Goal: Information Seeking & Learning: Compare options

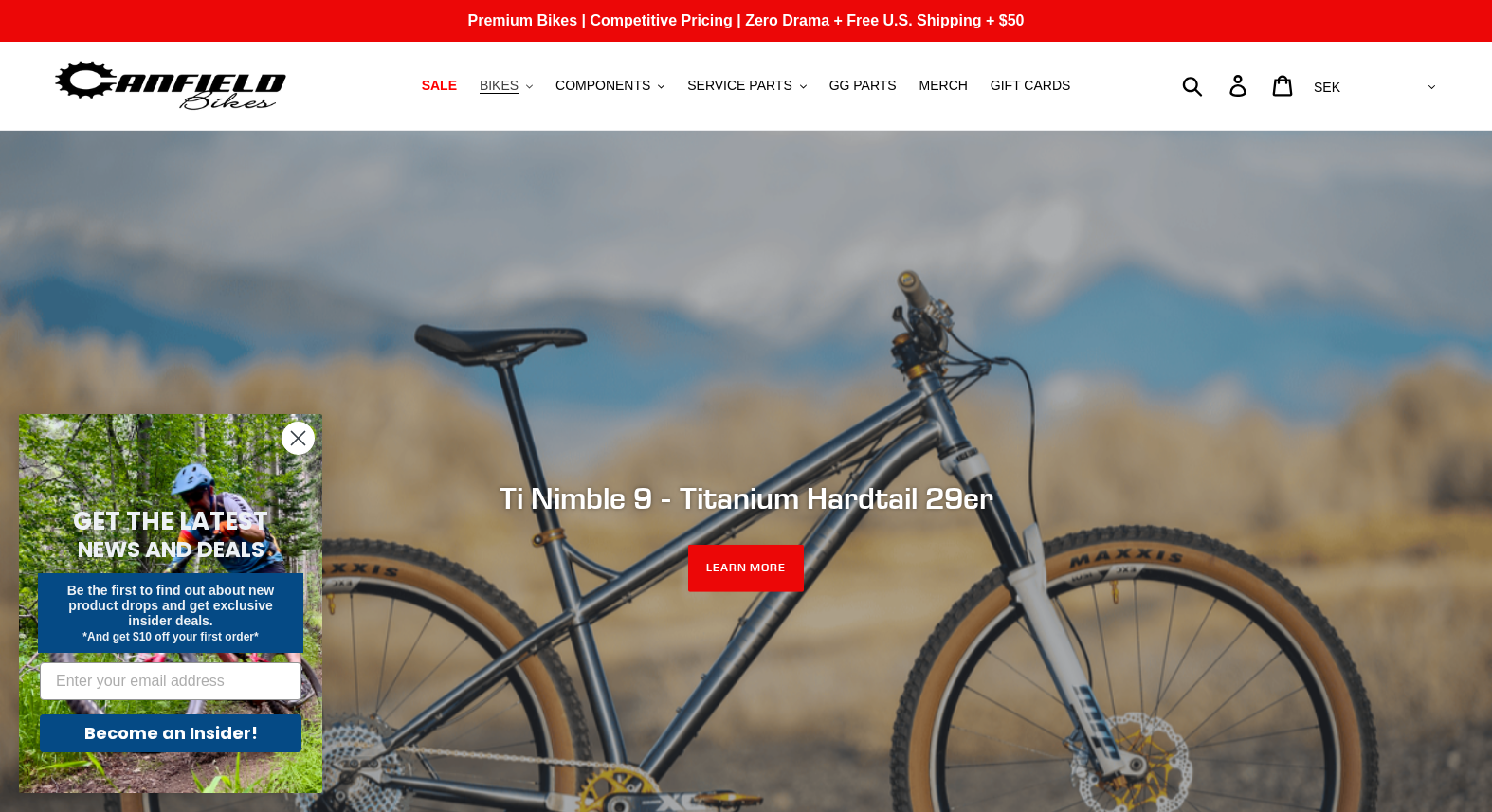
click at [533, 85] on icon ".cls-1{fill:#231f20}" at bounding box center [529, 87] width 7 height 7
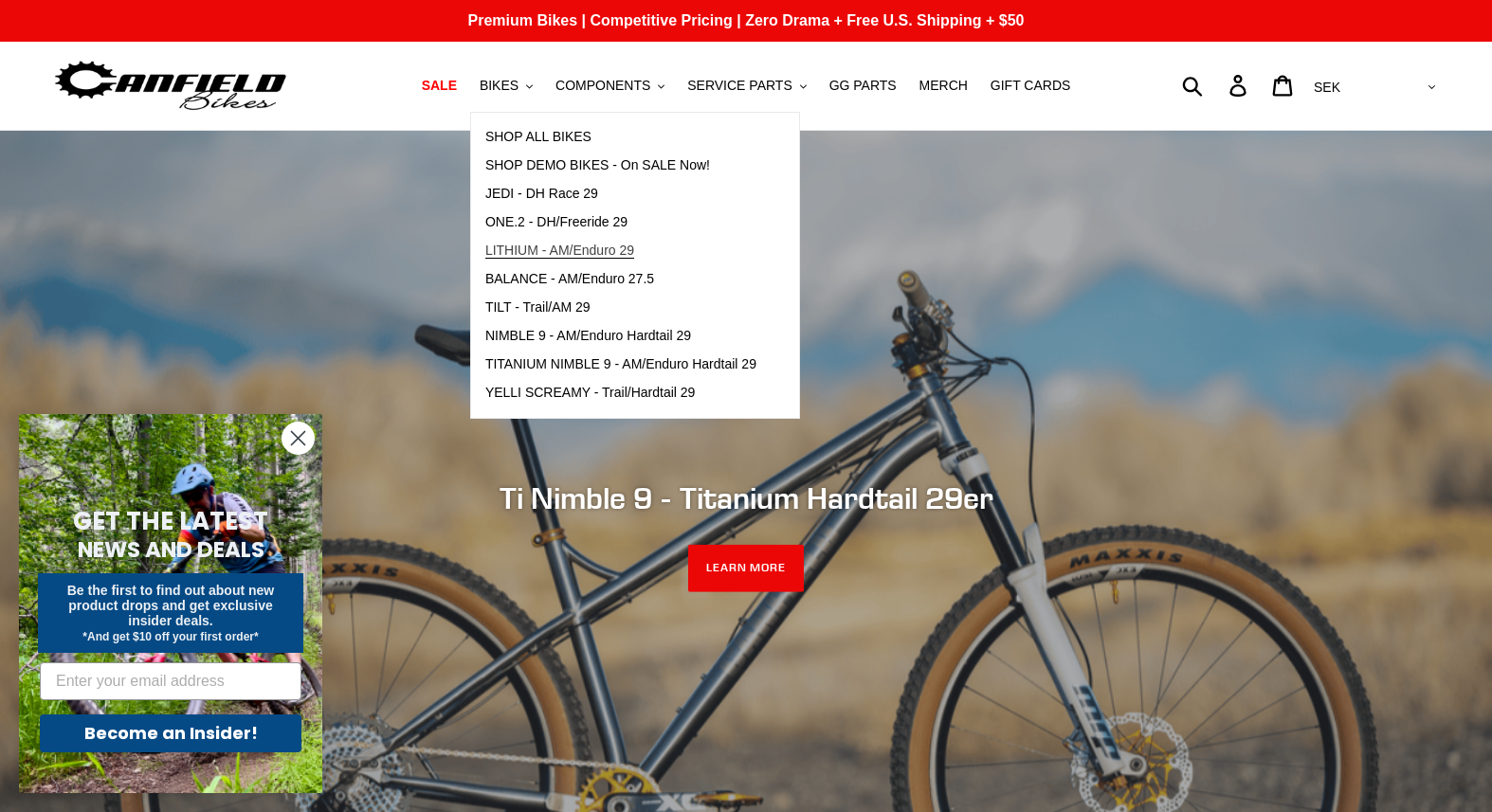
click at [509, 245] on span "LITHIUM - AM/Enduro 29" at bounding box center [559, 250] width 149 height 16
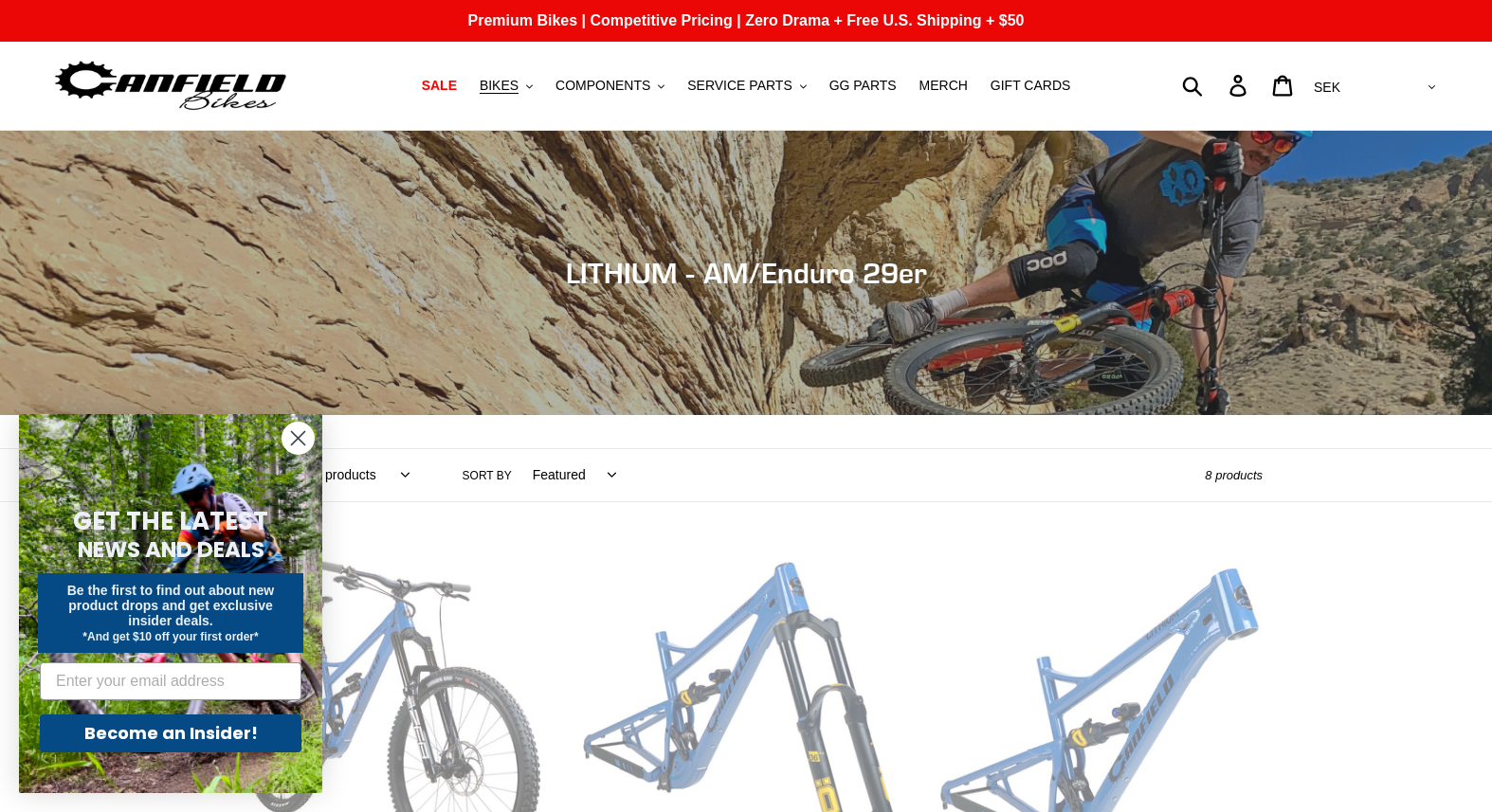
click at [297, 439] on icon "Close dialog" at bounding box center [298, 438] width 13 height 13
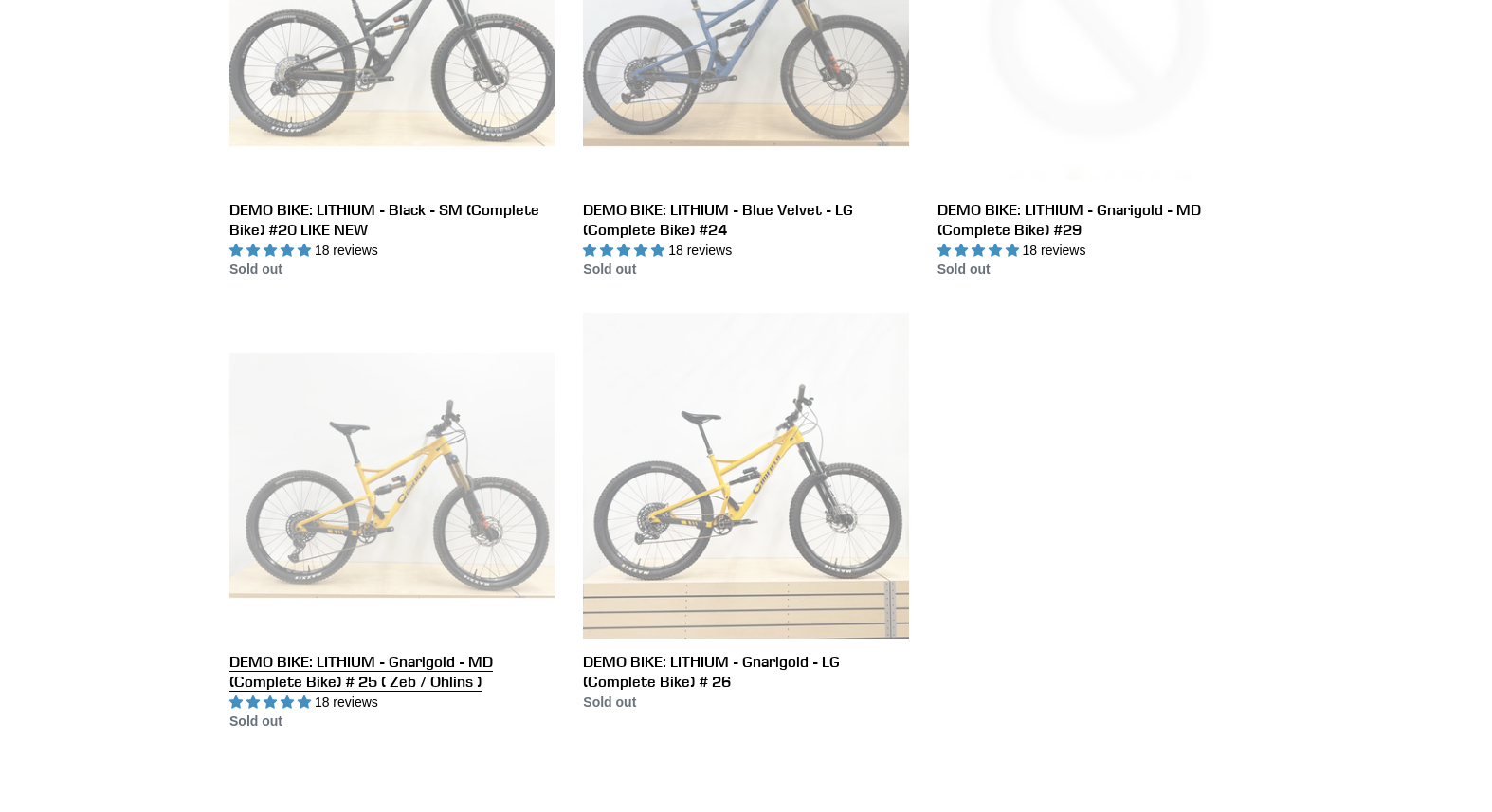
scroll to position [1058, 0]
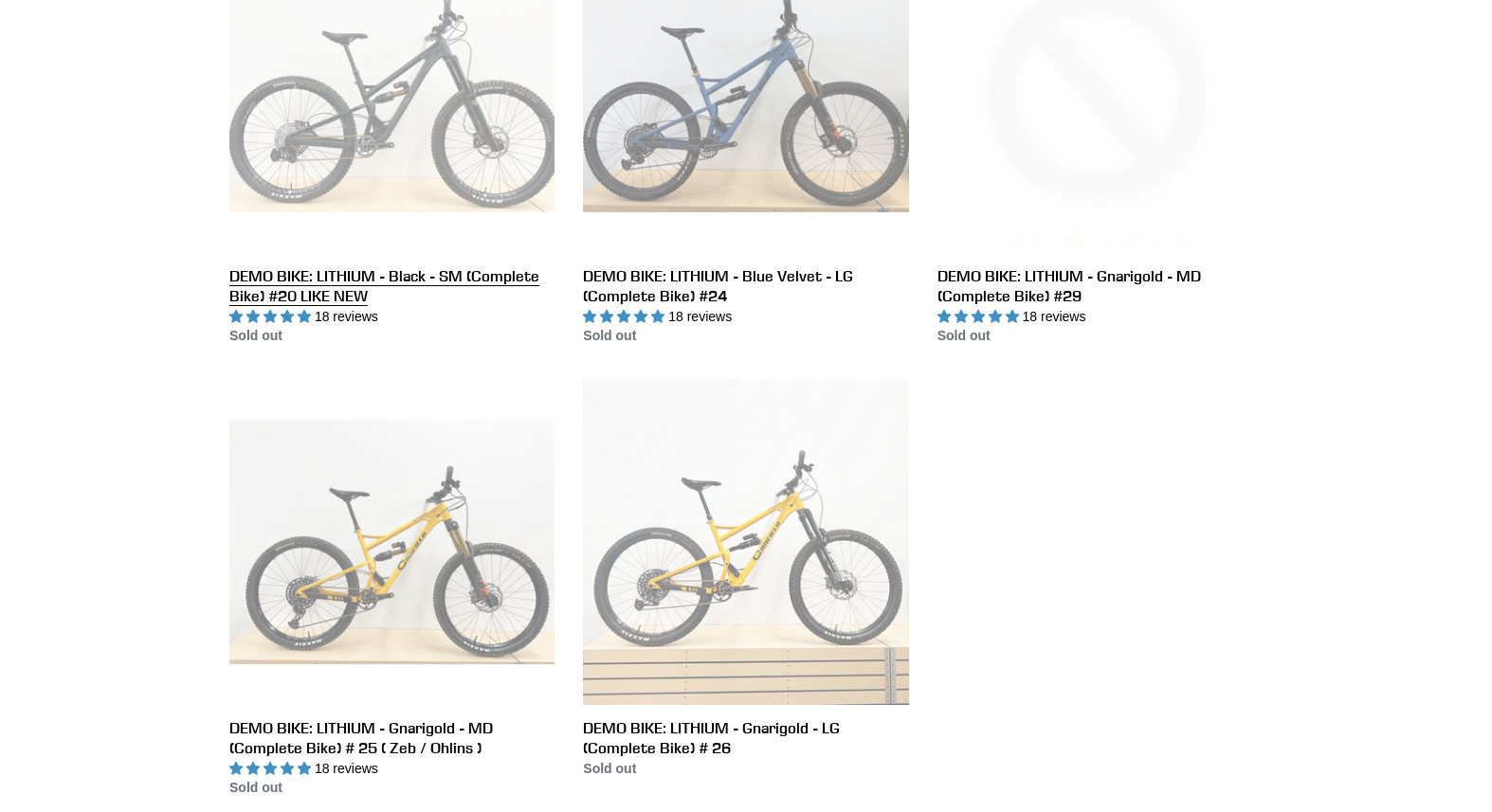
click at [485, 208] on link "DEMO BIKE: LITHIUM - Black - SM (Complete Bike) #20 LIKE NEW" at bounding box center [392, 137] width 325 height 419
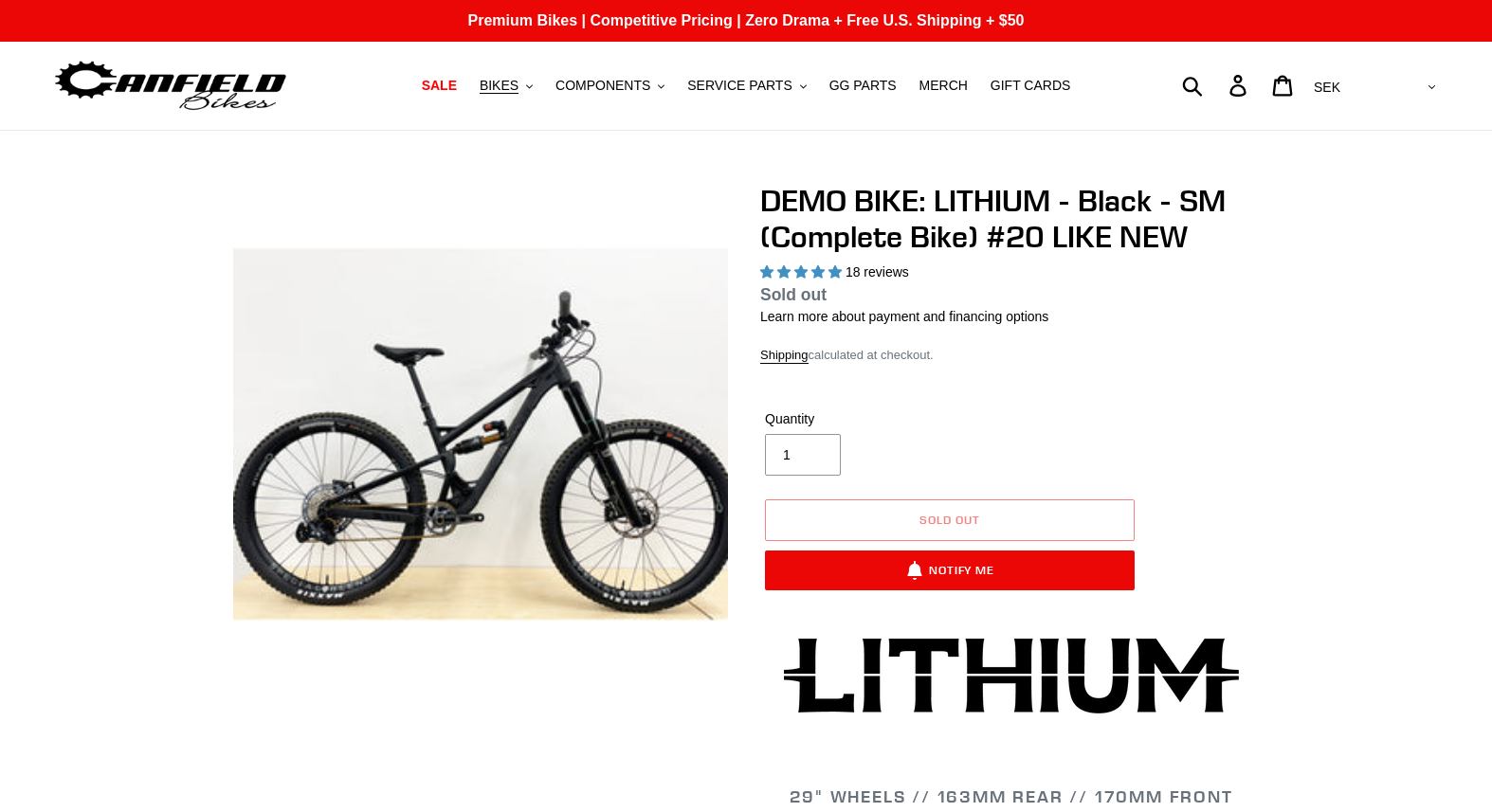
select select "highest-rating"
click at [533, 87] on icon "button" at bounding box center [529, 87] width 7 height 4
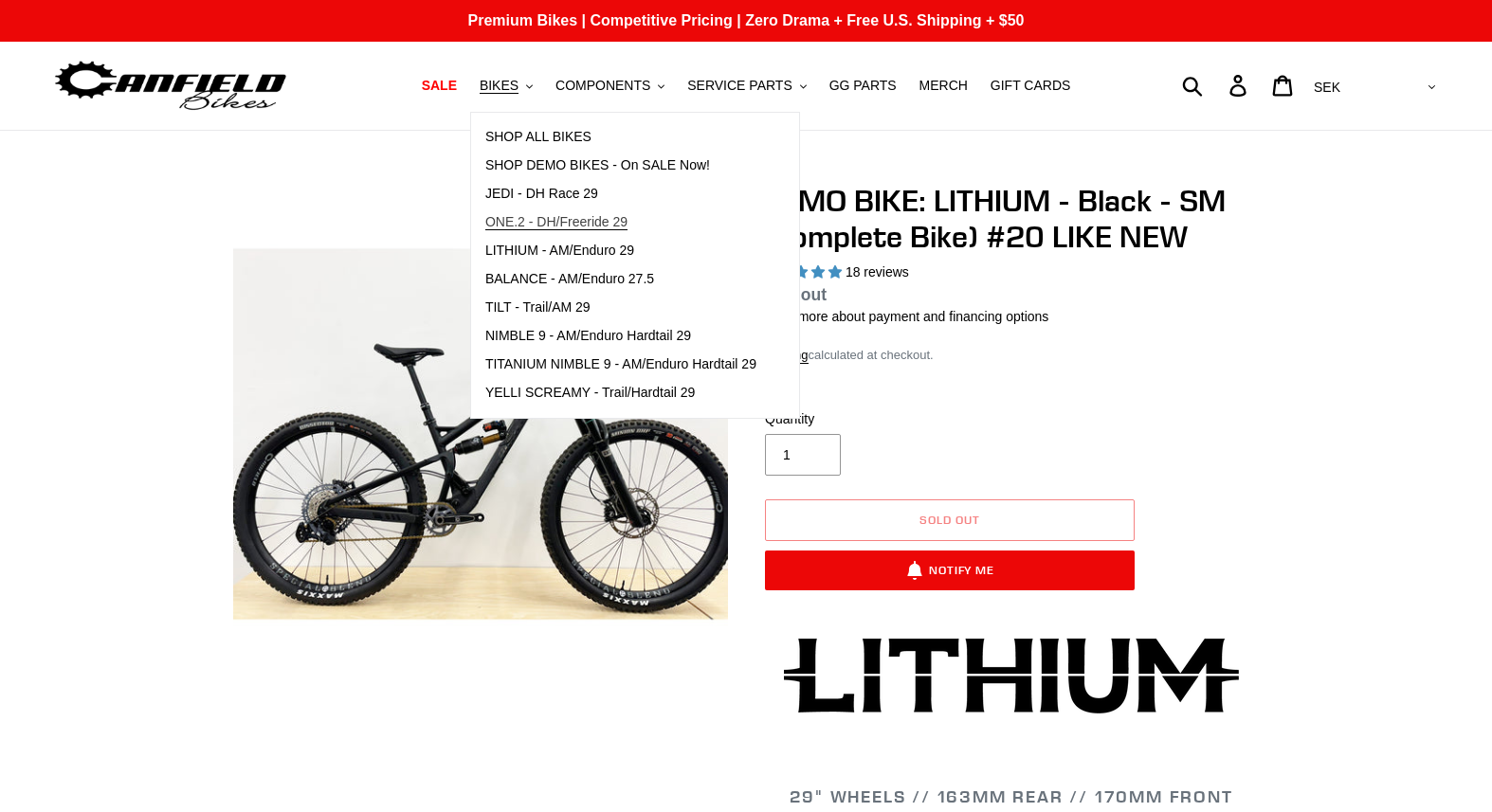
click at [510, 223] on span "ONE.2 - DH/Freeride 29" at bounding box center [556, 222] width 142 height 16
click at [506, 278] on span "BALANCE - AM/Enduro 27.5" at bounding box center [569, 279] width 169 height 16
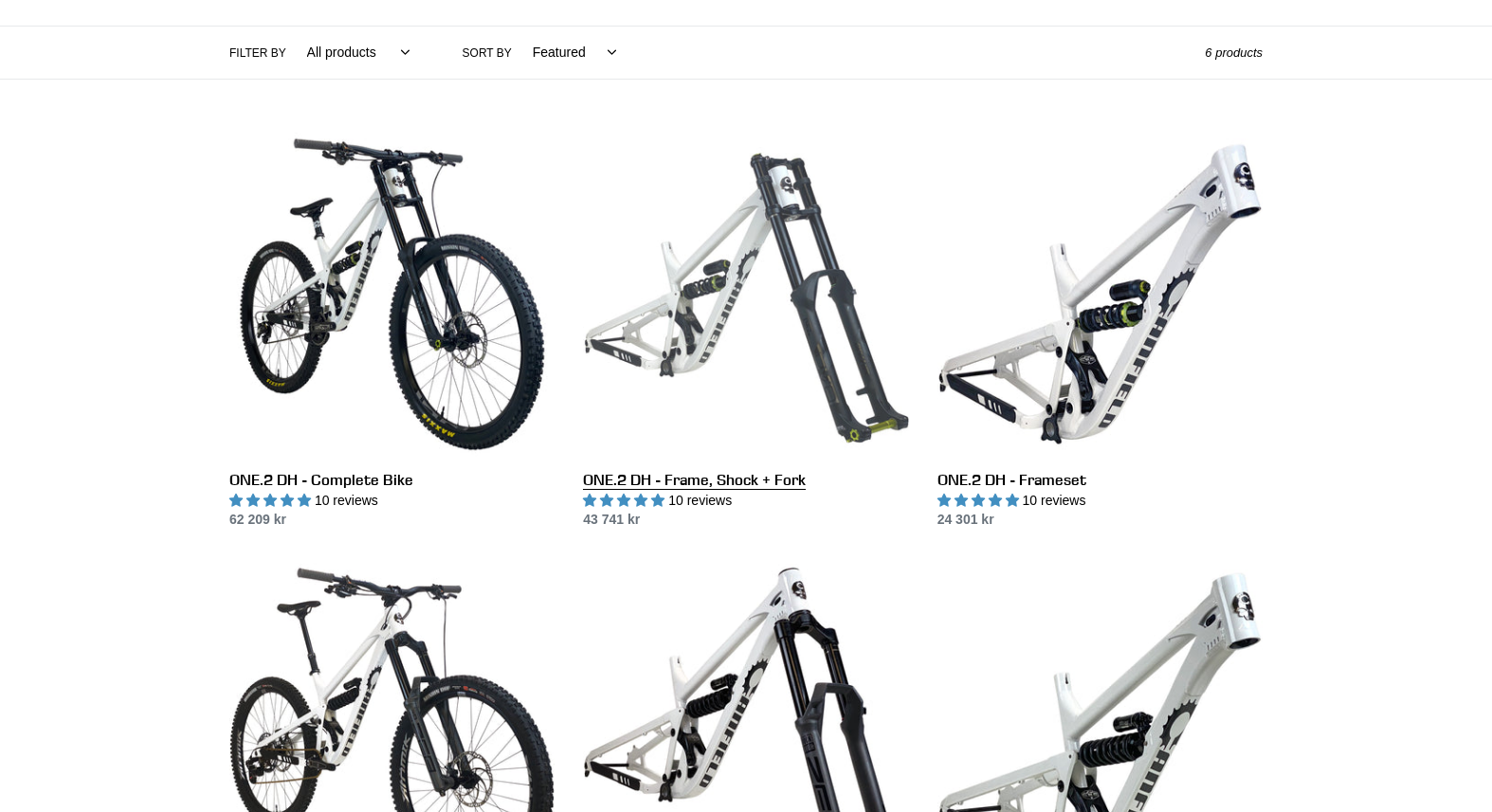
scroll to position [500, 0]
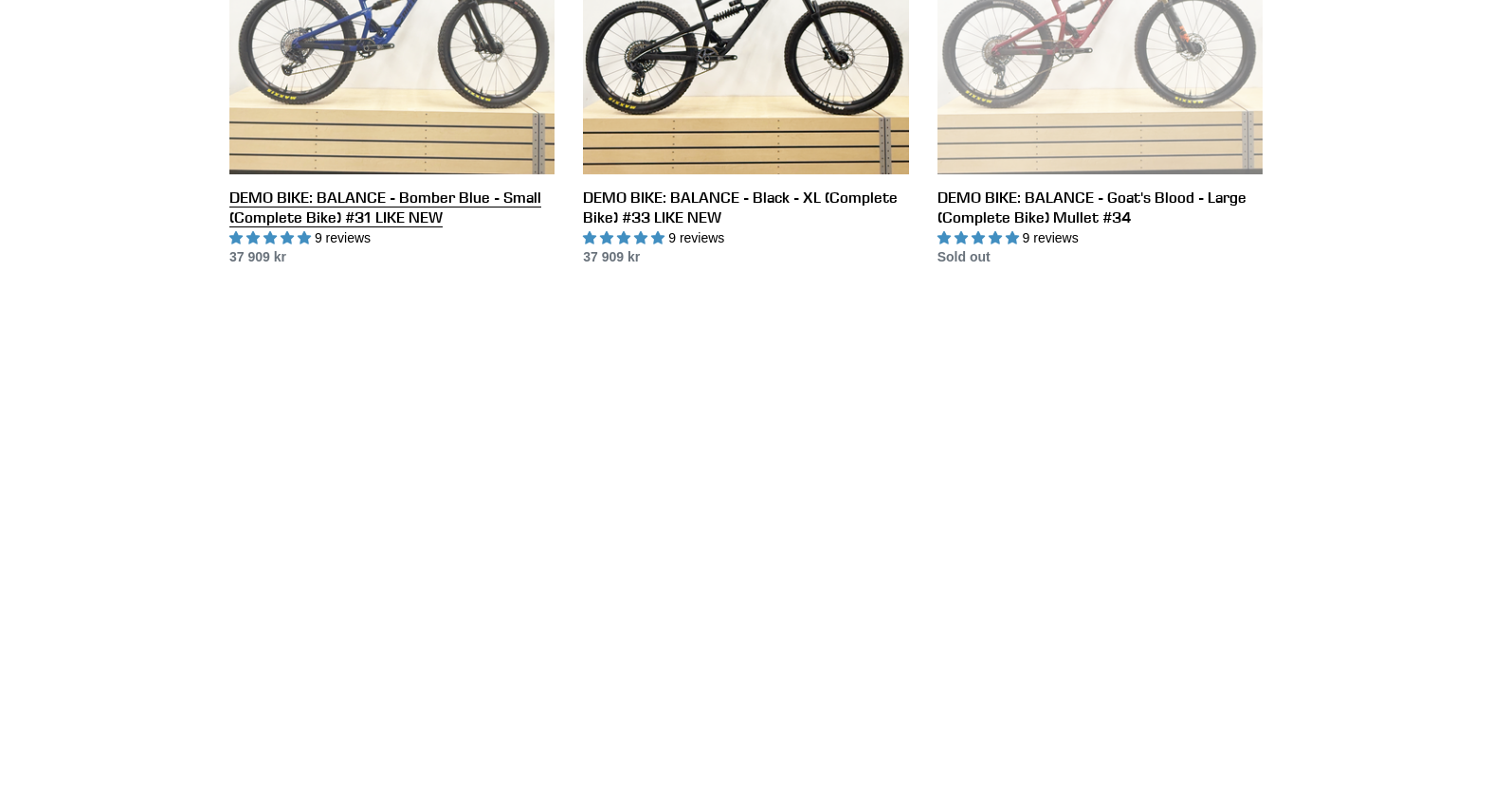
scroll to position [1143, 0]
